Goal: Check status: Check status

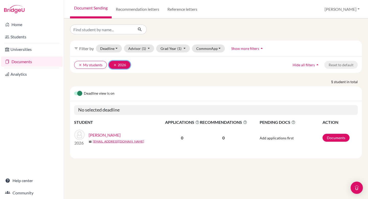
click at [121, 63] on button "clear 2026" at bounding box center [119, 65] width 21 height 8
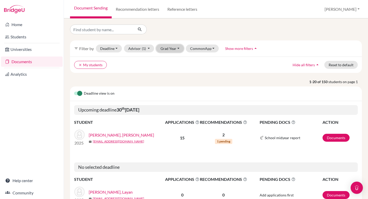
click at [167, 48] on button "Grad Year" at bounding box center [170, 49] width 28 height 8
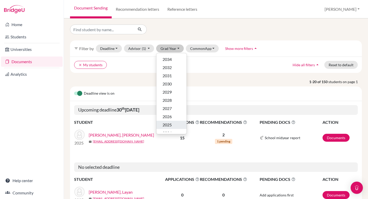
click at [163, 124] on span "2025" at bounding box center [167, 125] width 9 height 6
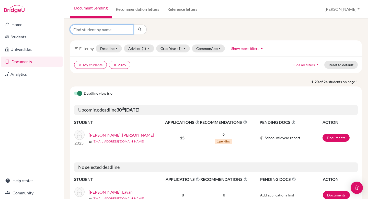
click at [98, 30] on input "Find student by name..." at bounding box center [101, 30] width 63 height 10
type input "jascha"
click at [139, 29] on icon "submit" at bounding box center [139, 29] width 5 height 5
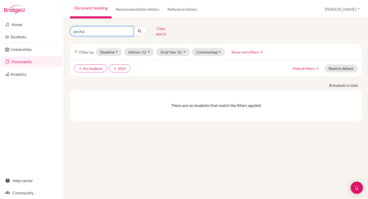
click at [80, 30] on input "jascha" at bounding box center [101, 31] width 63 height 10
type input "jasha"
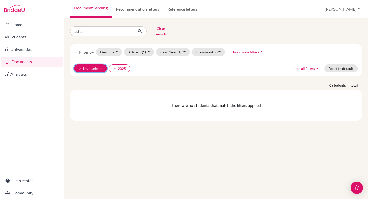
click at [83, 65] on button "clear My students" at bounding box center [90, 68] width 33 height 8
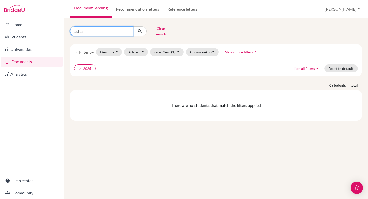
click at [78, 29] on input "jasha" at bounding box center [101, 31] width 63 height 10
type input "jascha"
click at [164, 27] on button "Clear search" at bounding box center [161, 31] width 28 height 13
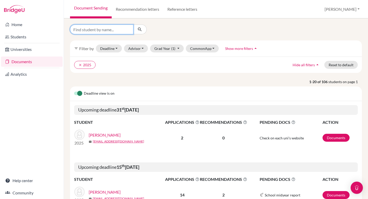
click at [92, 29] on input "Find student by name..." at bounding box center [101, 30] width 63 height 10
type input "jascha"
click at [139, 28] on icon "submit" at bounding box center [139, 29] width 5 height 5
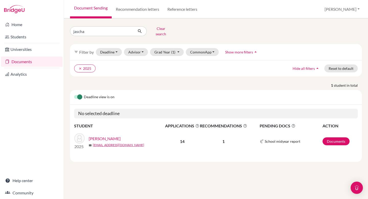
click at [115, 136] on link "[PERSON_NAME]" at bounding box center [105, 139] width 32 height 6
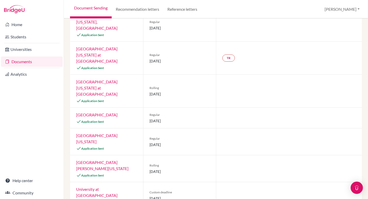
scroll to position [217, 0]
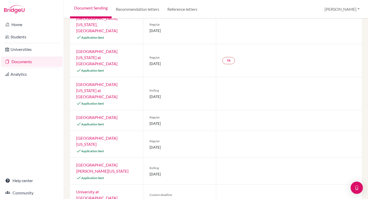
click at [103, 189] on link "University at [GEOGRAPHIC_DATA]" at bounding box center [96, 194] width 41 height 11
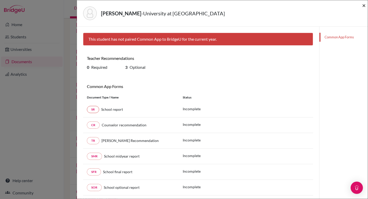
click at [366, 4] on span "×" at bounding box center [365, 5] width 4 height 7
